Goal: Task Accomplishment & Management: Manage account settings

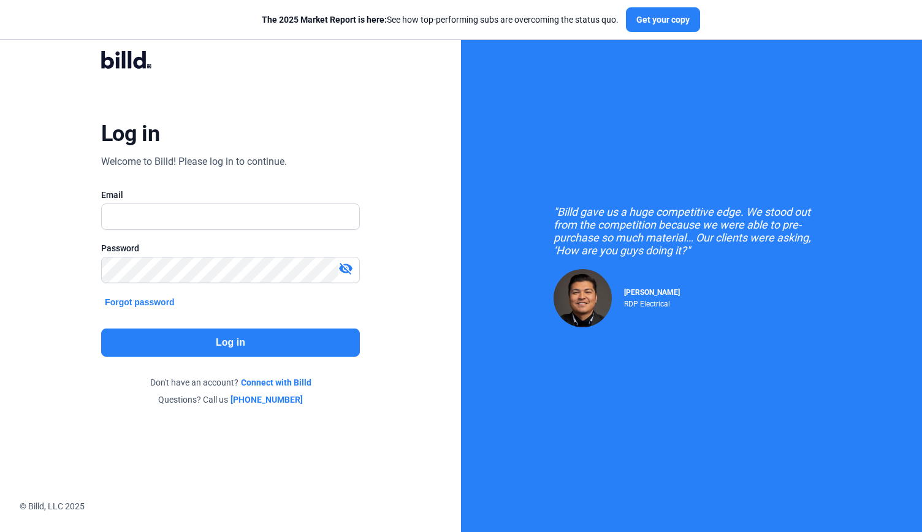
type input "[PERSON_NAME][EMAIL_ADDRESS][DOMAIN_NAME]"
click at [192, 341] on button "Log in" at bounding box center [230, 343] width 259 height 28
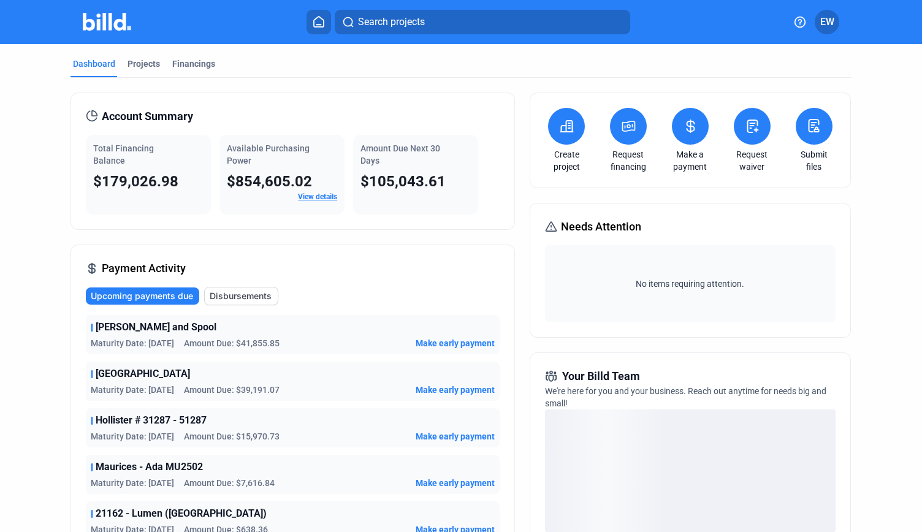
click at [628, 137] on button at bounding box center [628, 126] width 37 height 37
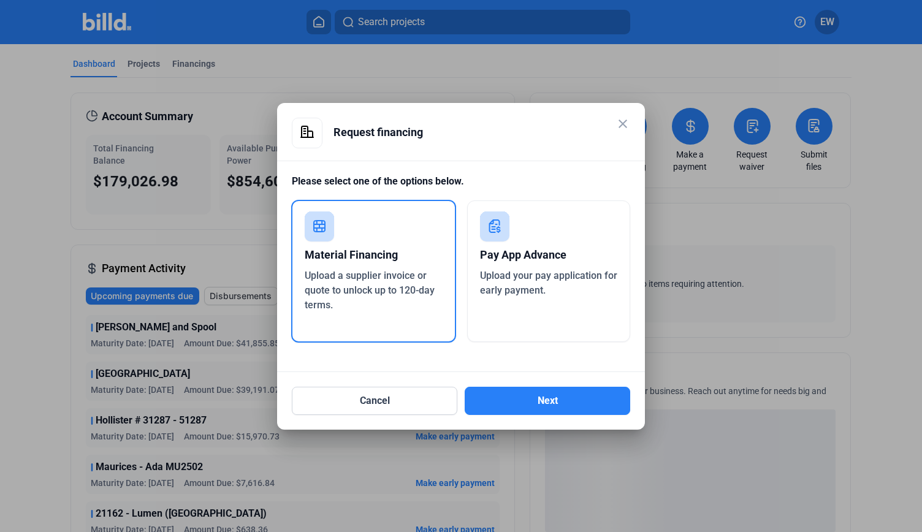
click at [628, 126] on mat-icon "close" at bounding box center [622, 123] width 15 height 15
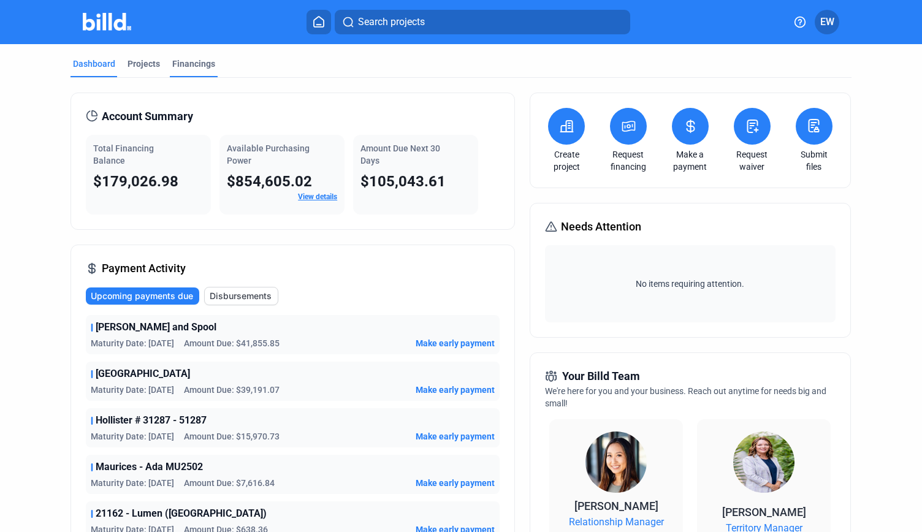
click at [184, 62] on div "Financings" at bounding box center [193, 64] width 43 height 12
